Goal: Information Seeking & Learning: Learn about a topic

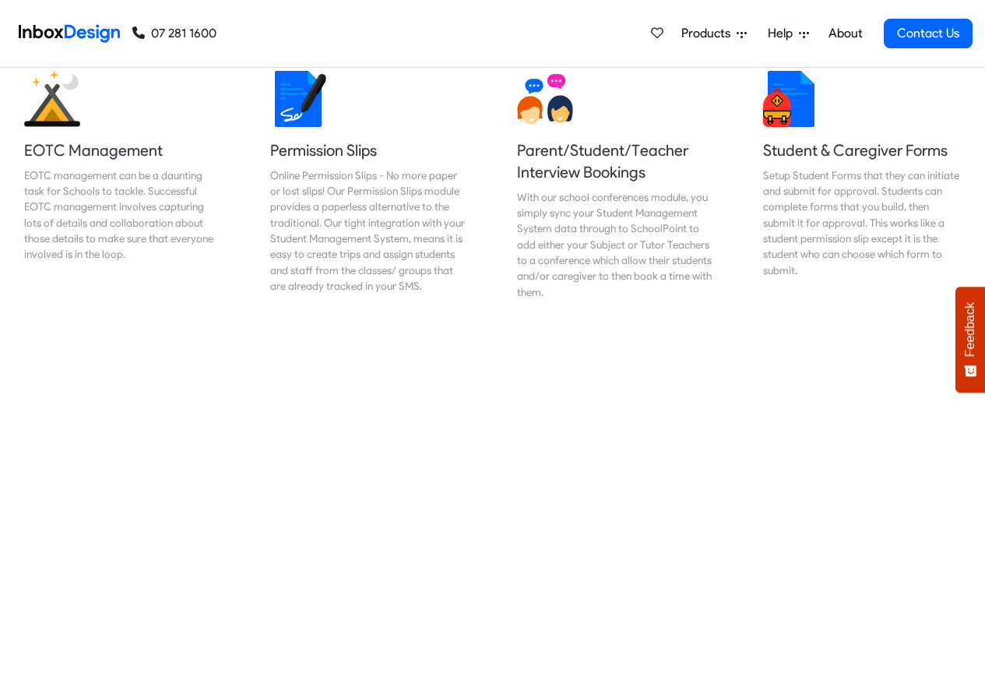
scroll to position [1028, 0]
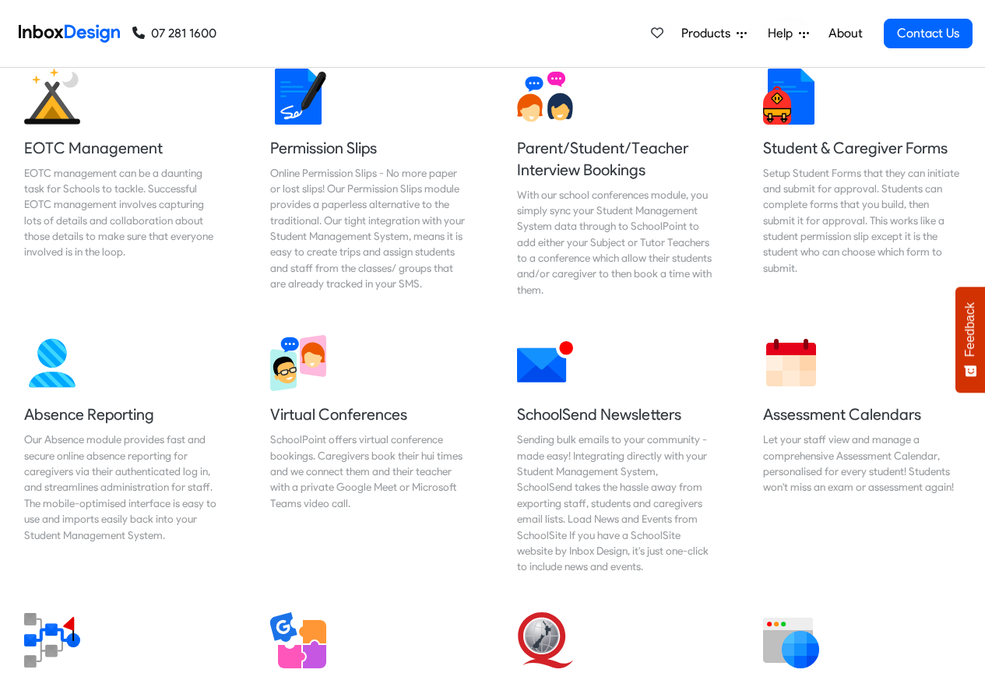
click at [843, 34] on link "About" at bounding box center [845, 33] width 43 height 31
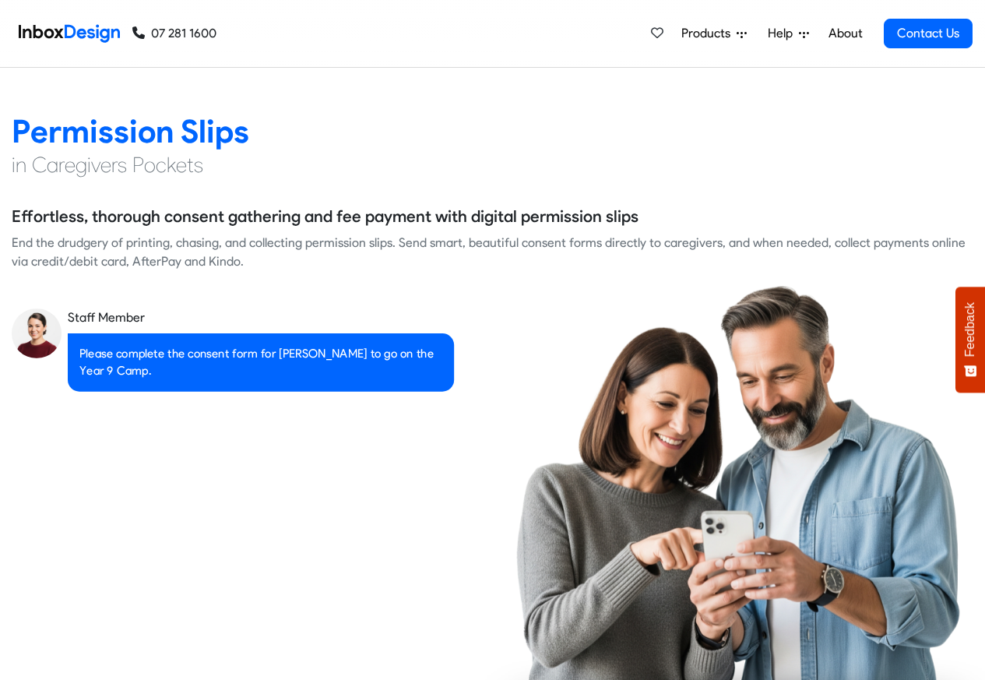
scroll to position [2150, 0]
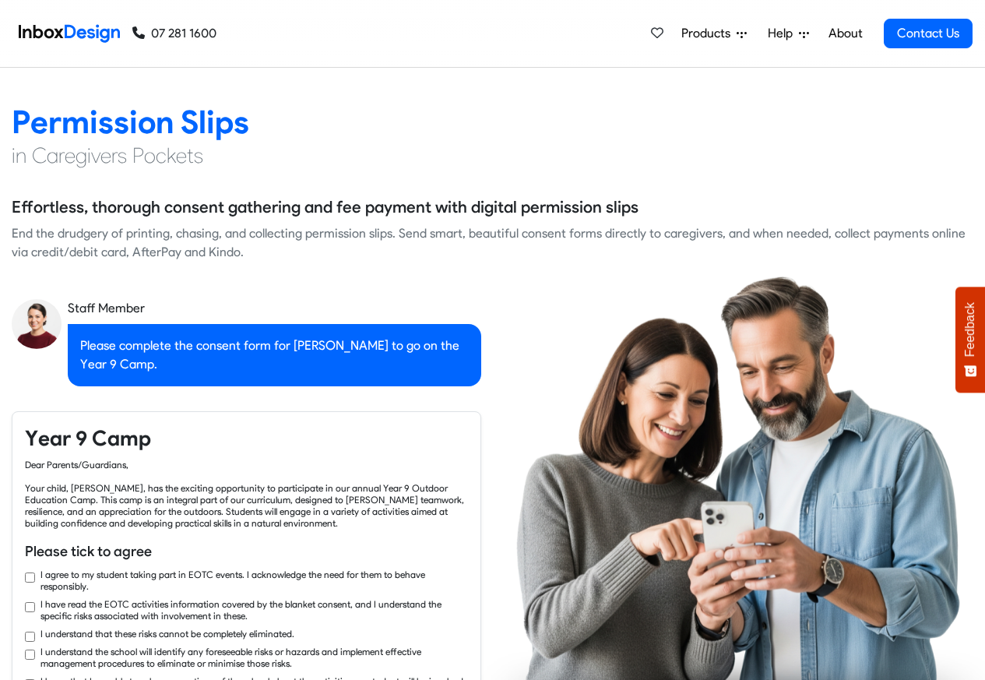
checkbox input "true"
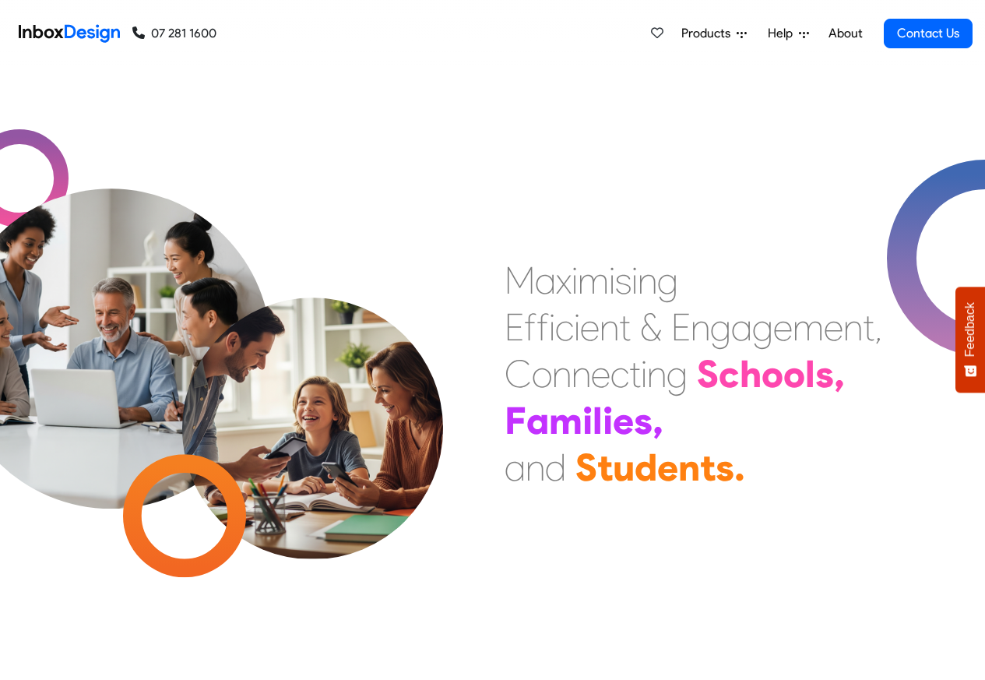
click at [844, 33] on link "About" at bounding box center [845, 33] width 43 height 31
